Goal: Information Seeking & Learning: Learn about a topic

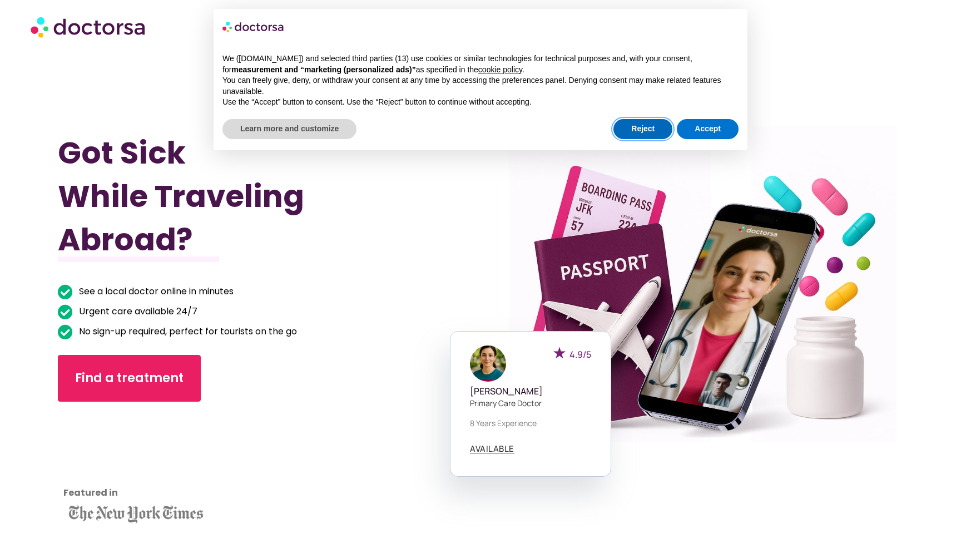
click at [649, 119] on button "Reject" at bounding box center [642, 129] width 59 height 20
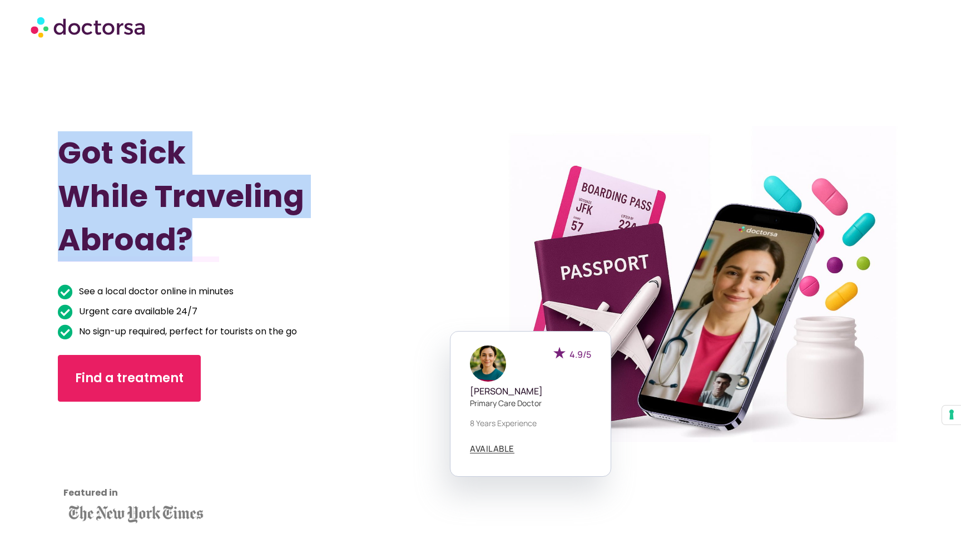
drag, startPoint x: 62, startPoint y: 150, endPoint x: 203, endPoint y: 237, distance: 165.7
click at [203, 237] on h1 "Got Sick While Traveling Abroad?" at bounding box center [237, 196] width 359 height 130
copy h1 "Got Sick While Traveling Abroad?"
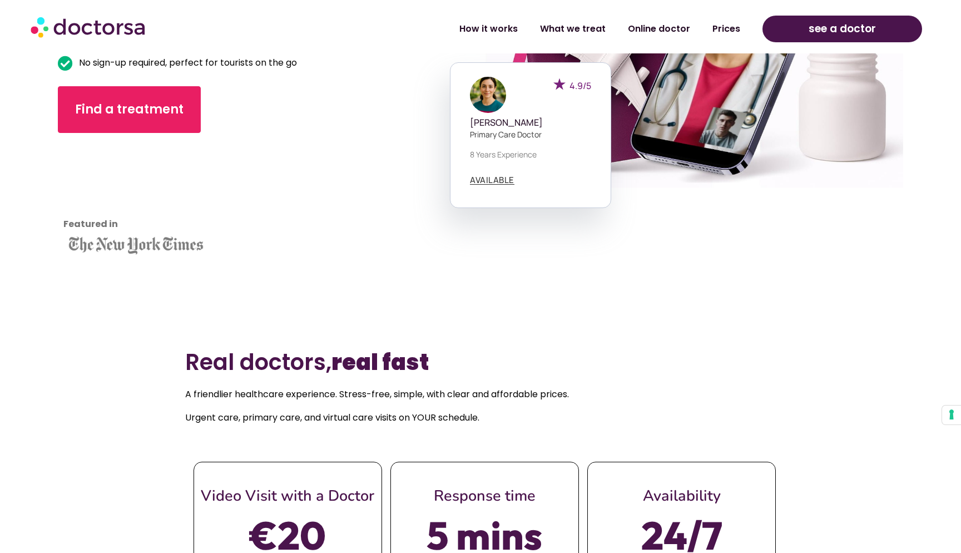
scroll to position [269, 0]
drag, startPoint x: 188, startPoint y: 357, endPoint x: 453, endPoint y: 359, distance: 264.6
click at [453, 359] on h2 "Real doctors, real fast" at bounding box center [480, 361] width 591 height 27
copy h2 "Real doctors, real fast"
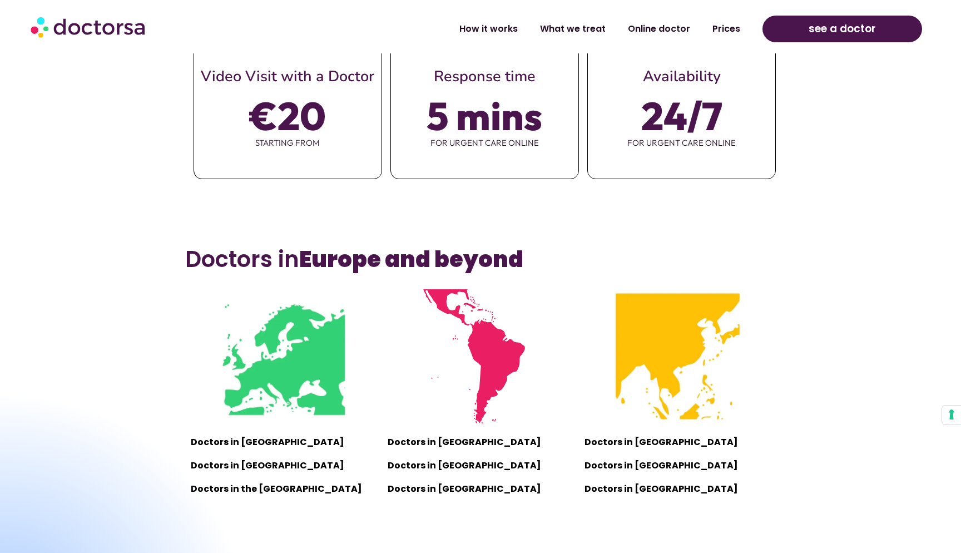
scroll to position [689, 0]
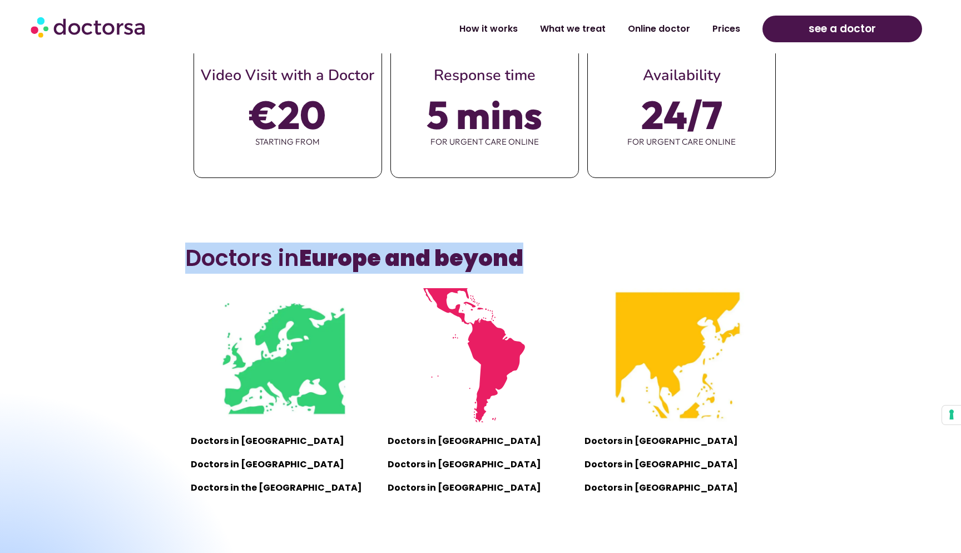
drag, startPoint x: 188, startPoint y: 257, endPoint x: 528, endPoint y: 265, distance: 339.2
click at [528, 266] on h3 "Doctors in [GEOGRAPHIC_DATA] and beyond" at bounding box center [480, 258] width 591 height 27
copy h3 "Doctors in [GEOGRAPHIC_DATA] and beyond"
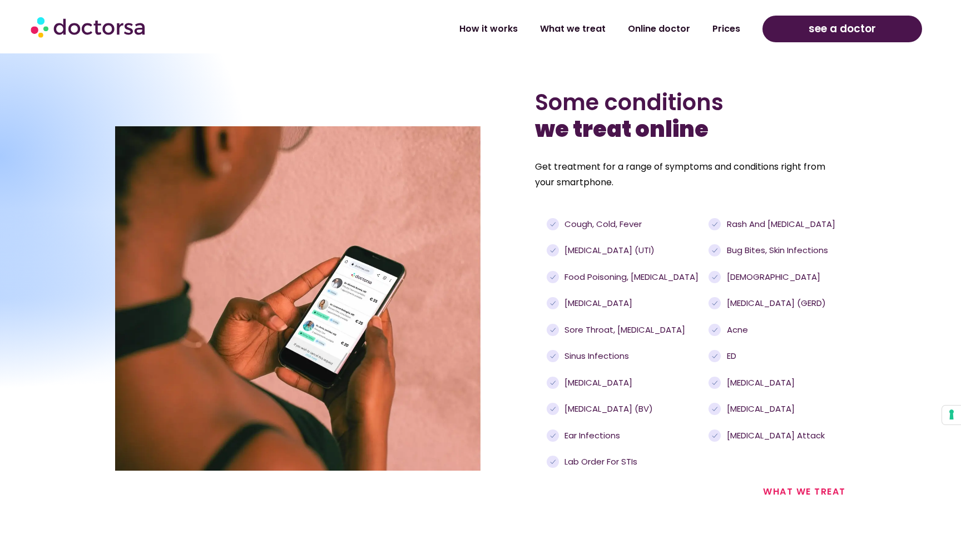
scroll to position [1150, 0]
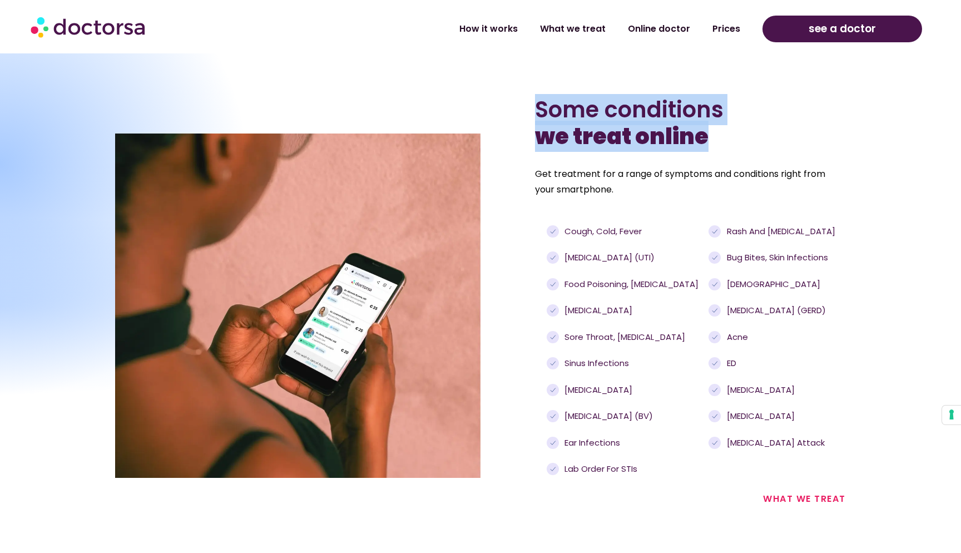
drag, startPoint x: 540, startPoint y: 103, endPoint x: 718, endPoint y: 138, distance: 181.2
click at [718, 138] on h2 "Some conditions we treat online" at bounding box center [690, 122] width 310 height 53
copy h2 "Some conditions we treat online"
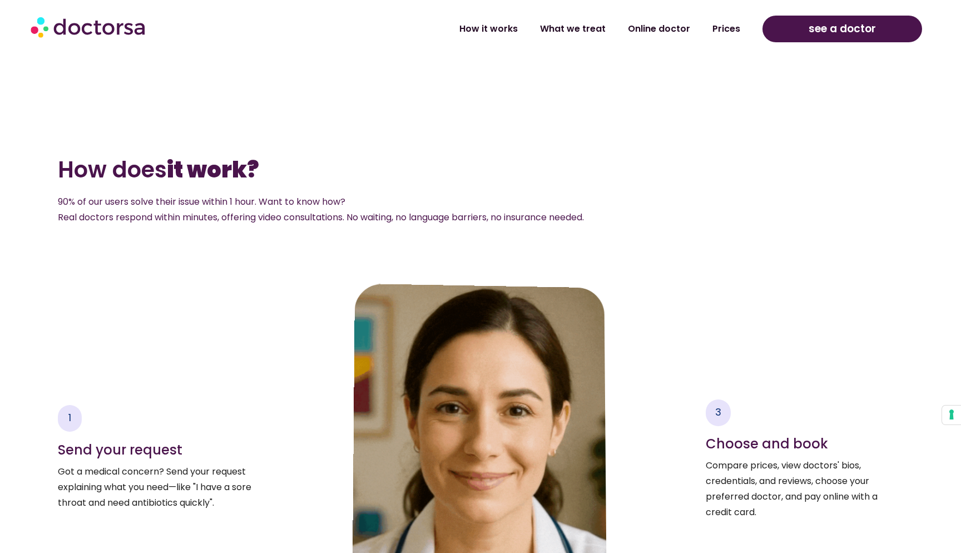
scroll to position [1626, 0]
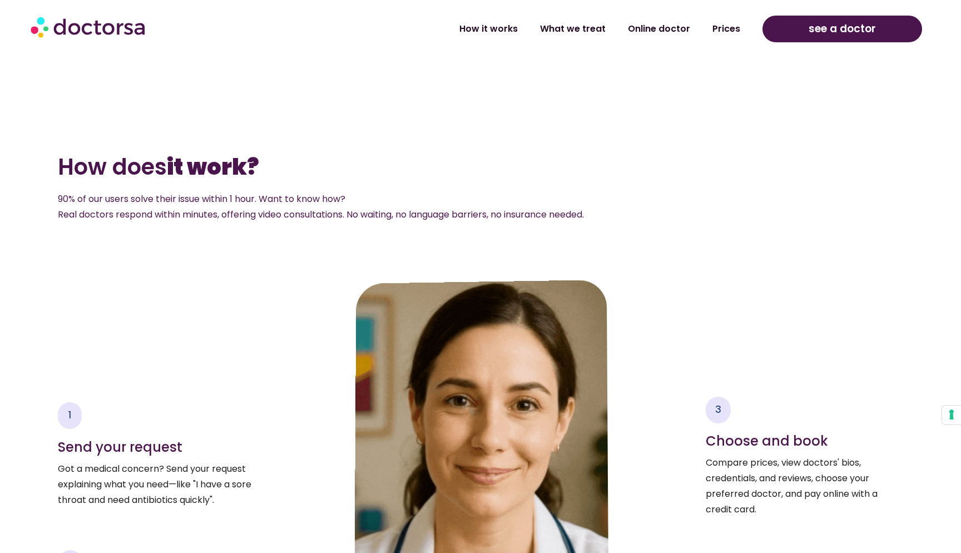
drag, startPoint x: 59, startPoint y: 159, endPoint x: 262, endPoint y: 176, distance: 203.6
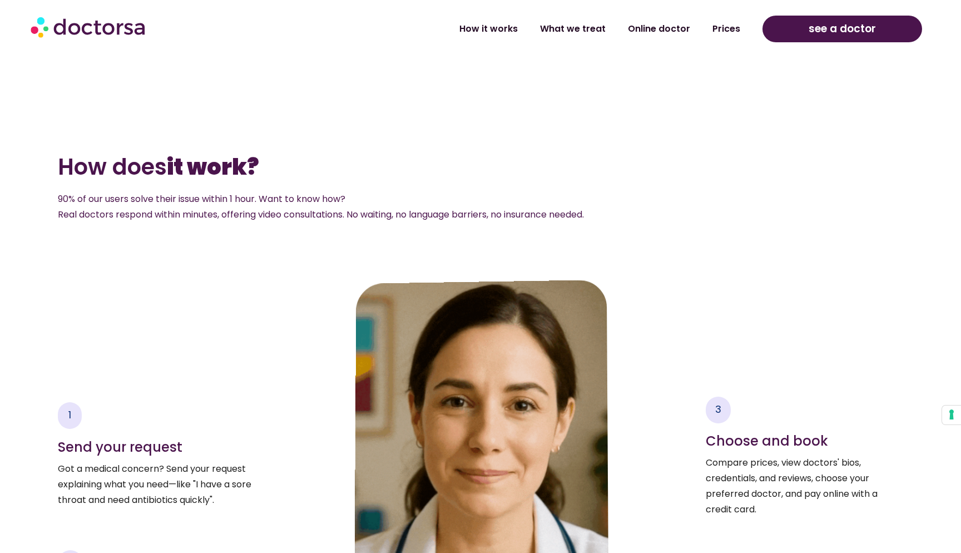
click at [262, 176] on h2 "How does it work?" at bounding box center [481, 166] width 846 height 27
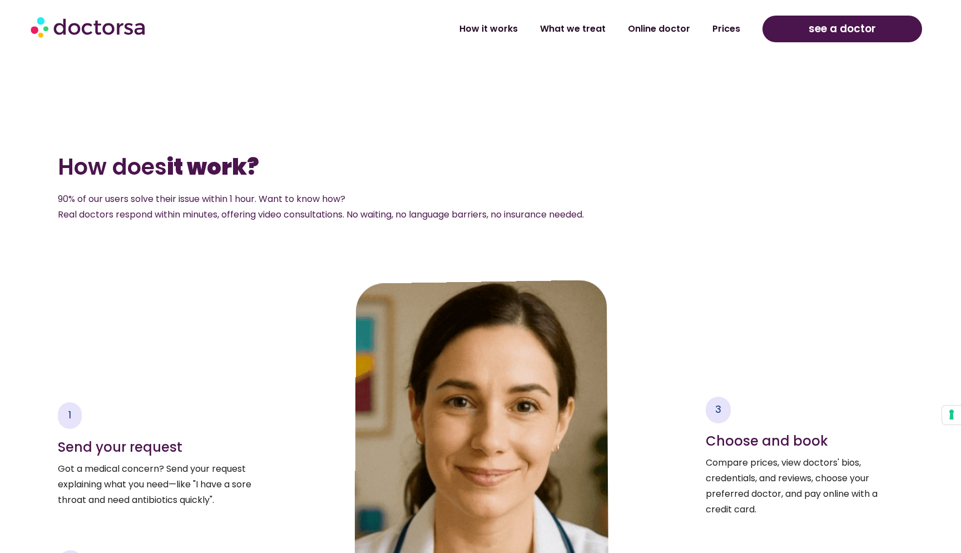
copy h2 "How does it work?"
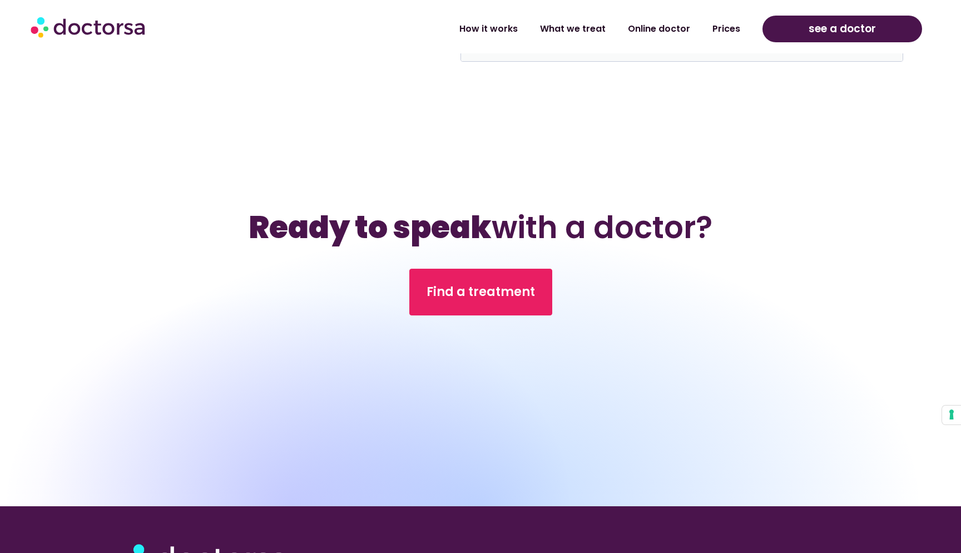
scroll to position [3654, 0]
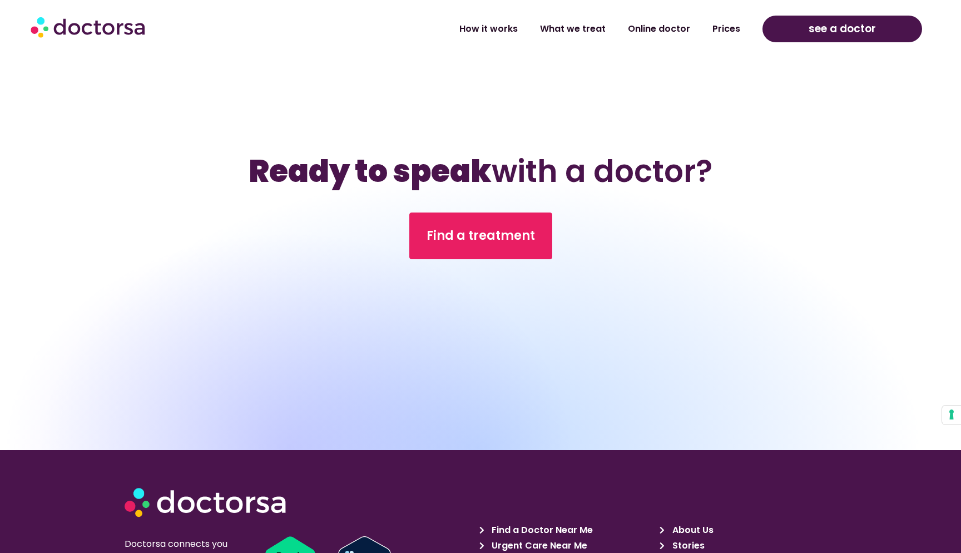
drag, startPoint x: 246, startPoint y: 163, endPoint x: 710, endPoint y: 173, distance: 464.8
click at [710, 173] on h2 "Ready to speak with a doctor?" at bounding box center [480, 171] width 961 height 43
copy h2 "Ready to speak with a doctor?"
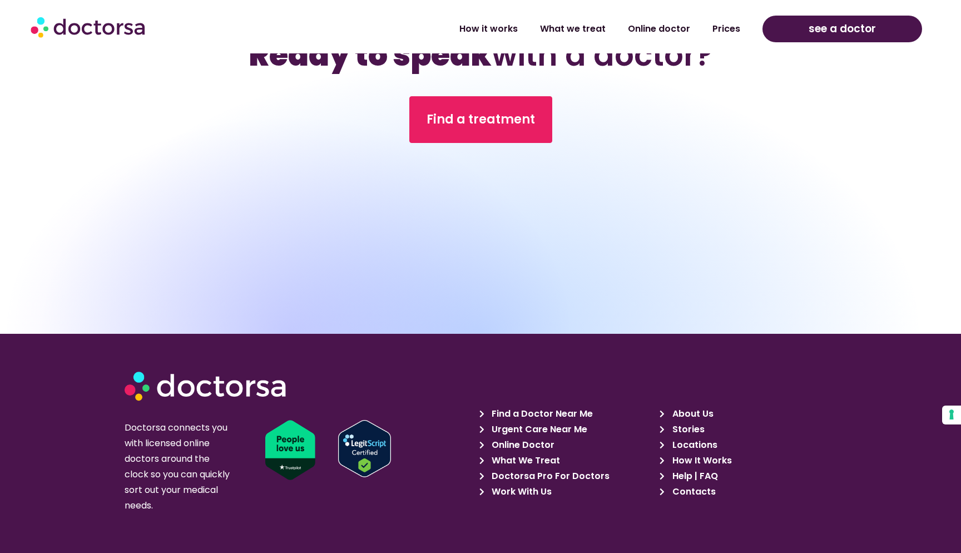
scroll to position [3752, 0]
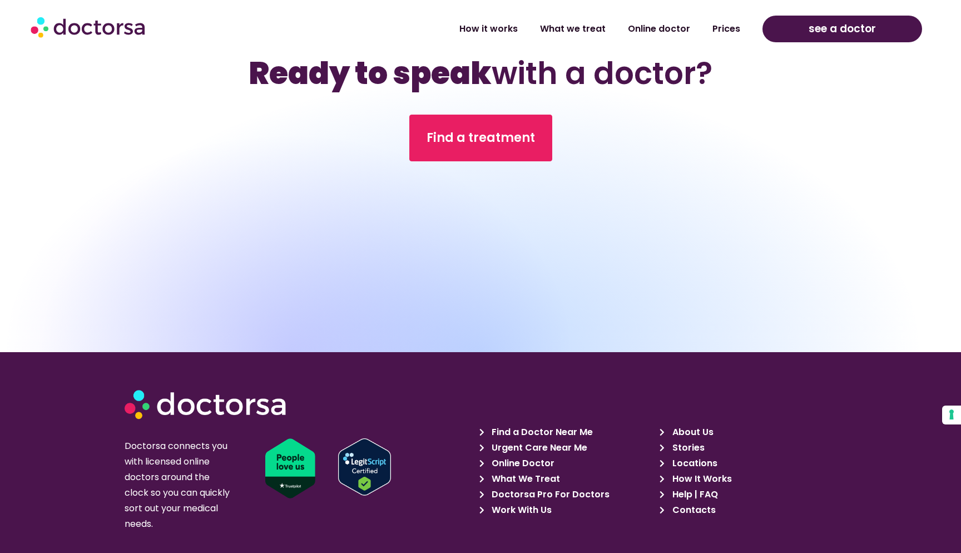
click at [507, 279] on div at bounding box center [288, 241] width 576 height 221
